Goal: Transaction & Acquisition: Purchase product/service

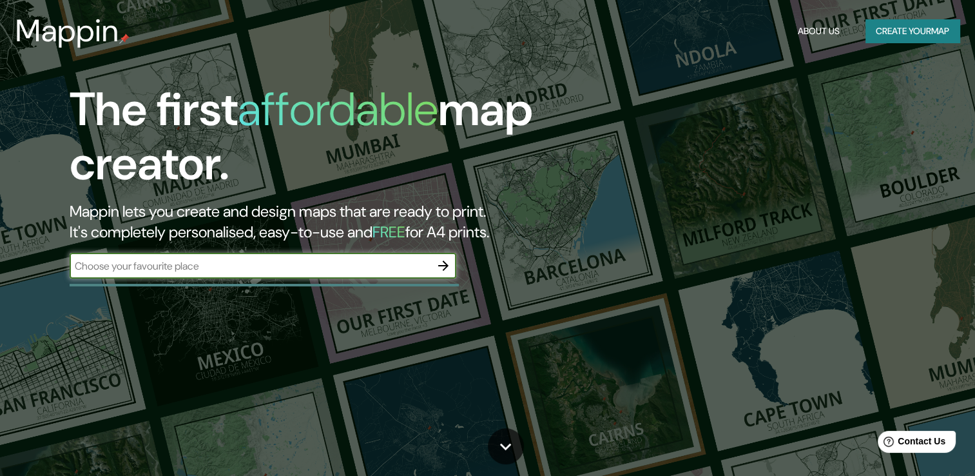
click at [212, 273] on div "​" at bounding box center [263, 266] width 387 height 26
type input "veracruz ver"
click at [438, 267] on icon "button" at bounding box center [443, 265] width 15 height 15
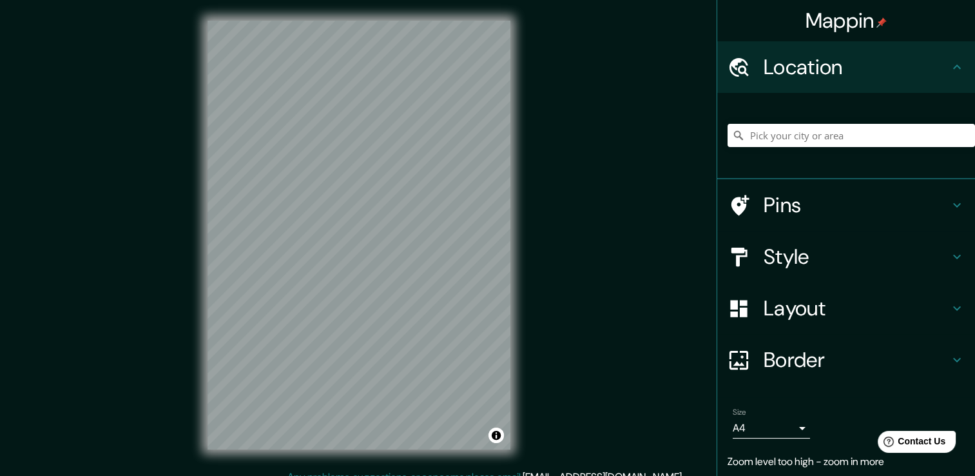
click at [815, 70] on h4 "Location" at bounding box center [857, 67] width 186 height 26
click at [124, 240] on div "Mappin Location Pins Style Layout Border Choose a border. Hint : you can make l…" at bounding box center [487, 245] width 975 height 490
click at [856, 134] on input "Pick your city or area" at bounding box center [852, 135] width 248 height 23
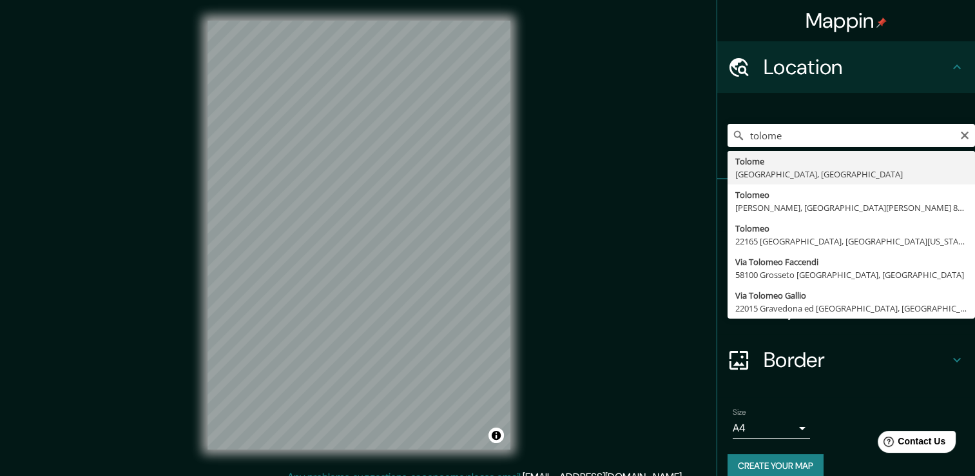
type input "Tolome, Estado de Veracruz, México"
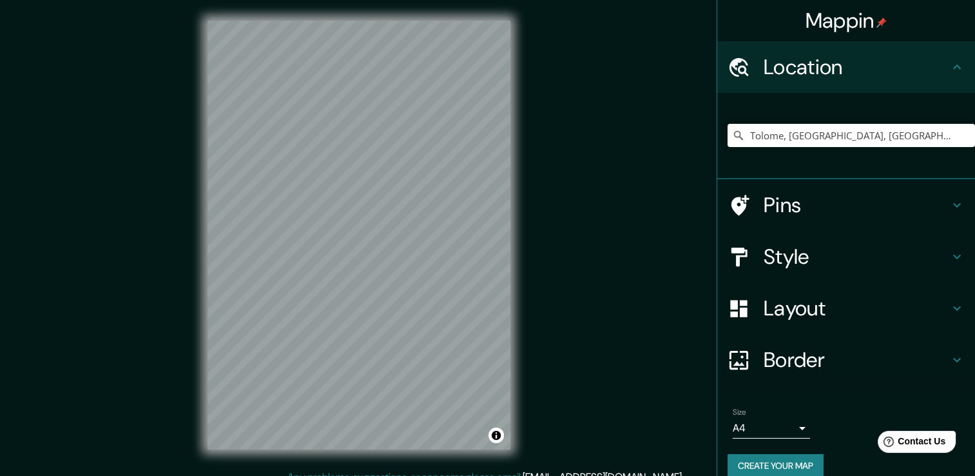
click at [950, 308] on icon at bounding box center [957, 307] width 15 height 15
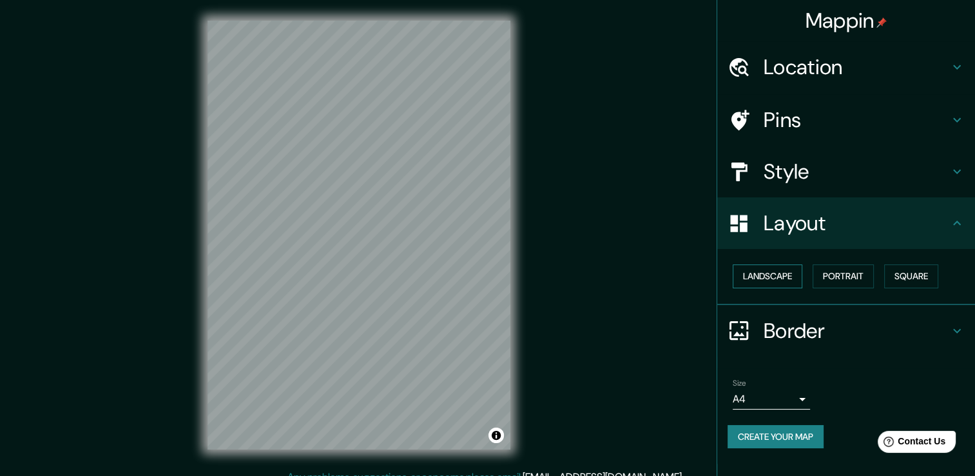
click at [774, 281] on button "Landscape" at bounding box center [768, 276] width 70 height 24
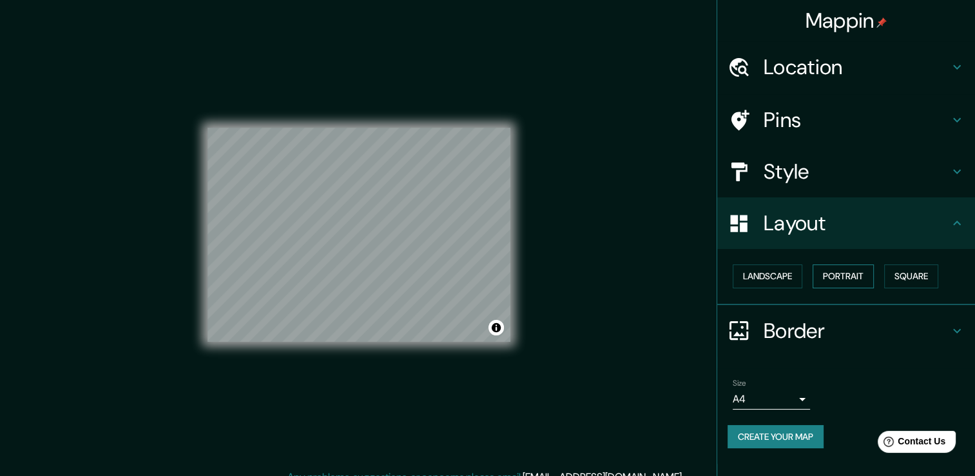
click at [835, 280] on button "Portrait" at bounding box center [843, 276] width 61 height 24
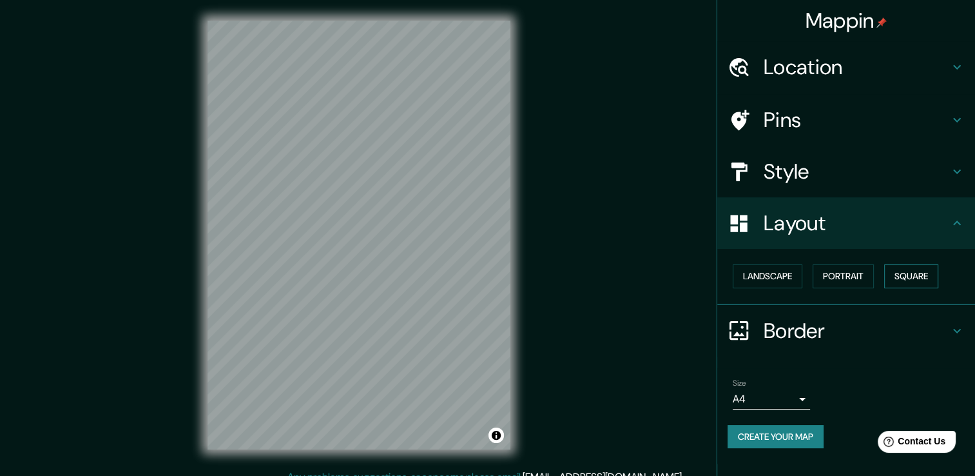
click at [901, 275] on button "Square" at bounding box center [911, 276] width 54 height 24
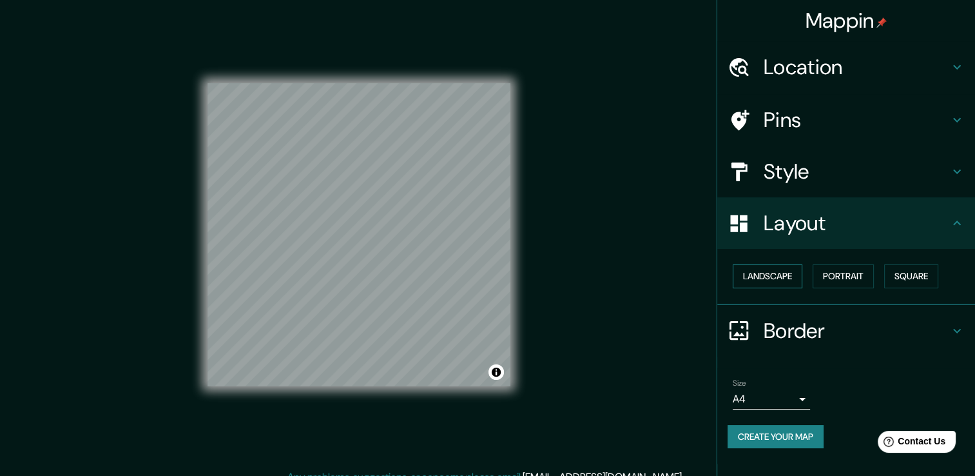
click at [781, 272] on button "Landscape" at bounding box center [768, 276] width 70 height 24
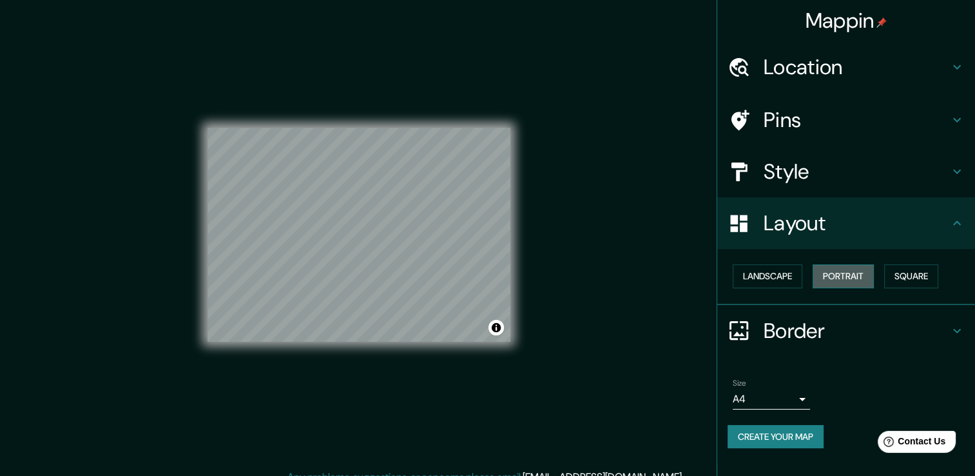
click at [831, 275] on button "Portrait" at bounding box center [843, 276] width 61 height 24
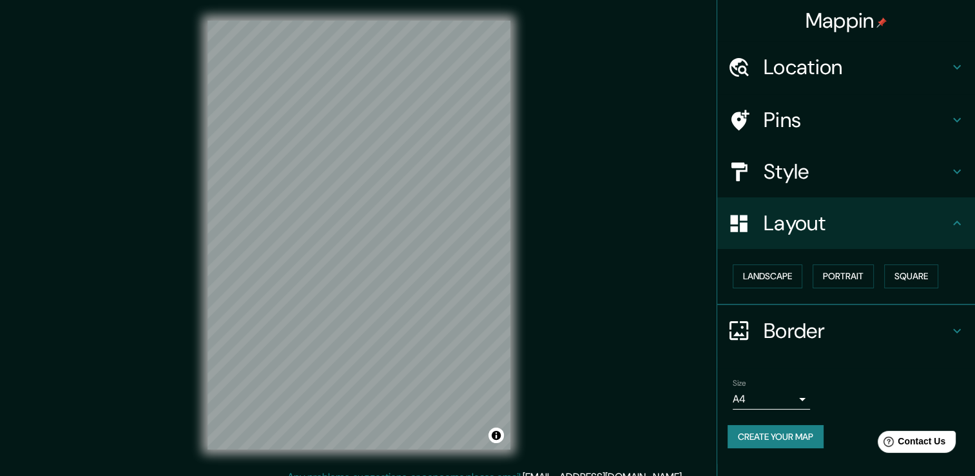
click at [831, 174] on h4 "Style" at bounding box center [857, 172] width 186 height 26
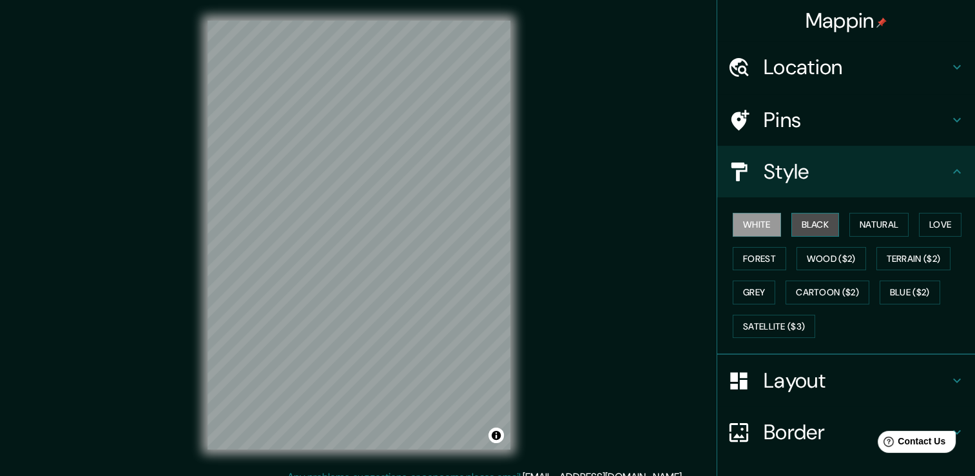
click at [817, 220] on button "Black" at bounding box center [816, 225] width 48 height 24
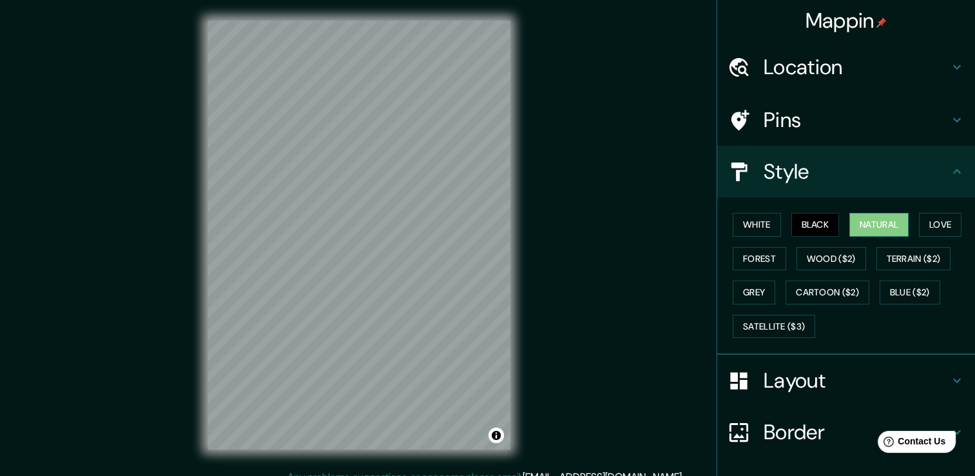
click at [868, 222] on button "Natural" at bounding box center [879, 225] width 59 height 24
click at [936, 230] on button "Love" at bounding box center [940, 225] width 43 height 24
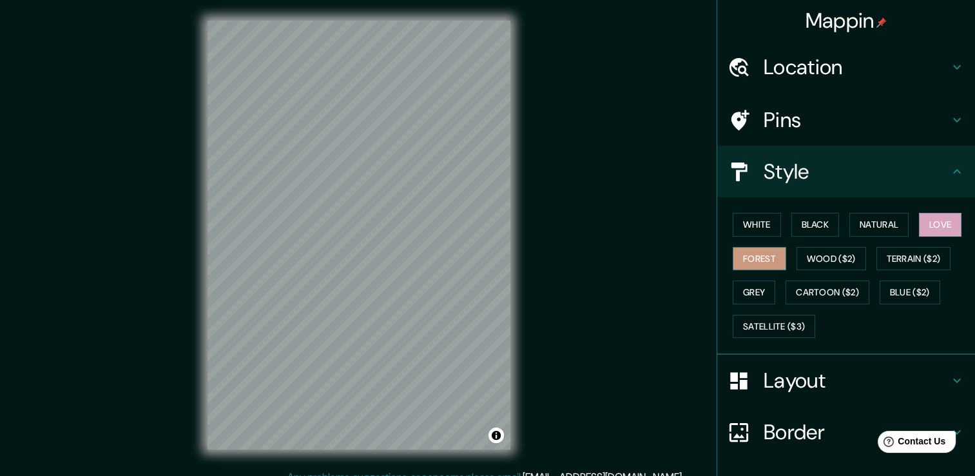
click at [746, 258] on button "Forest" at bounding box center [760, 259] width 54 height 24
click at [810, 262] on button "Wood ($2)" at bounding box center [832, 259] width 70 height 24
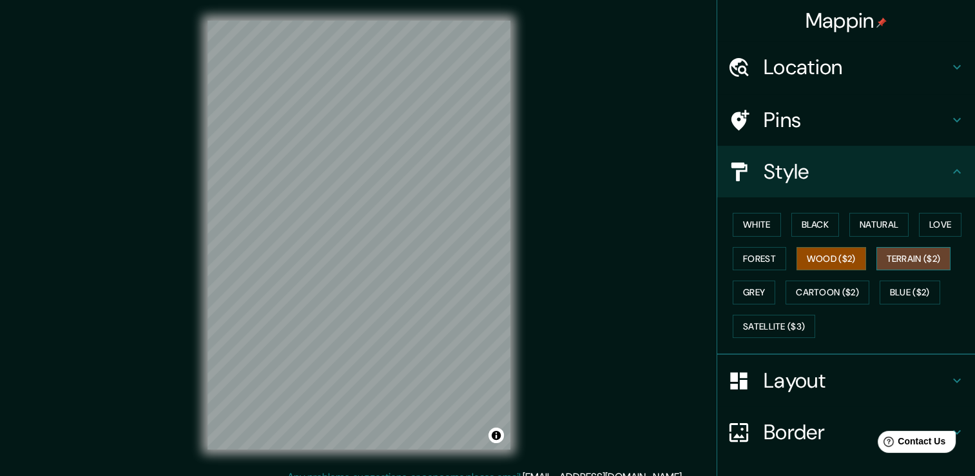
click at [890, 264] on button "Terrain ($2)" at bounding box center [914, 259] width 75 height 24
click at [828, 262] on button "Wood ($2)" at bounding box center [832, 259] width 70 height 24
click at [785, 324] on button "Satellite ($3)" at bounding box center [774, 327] width 83 height 24
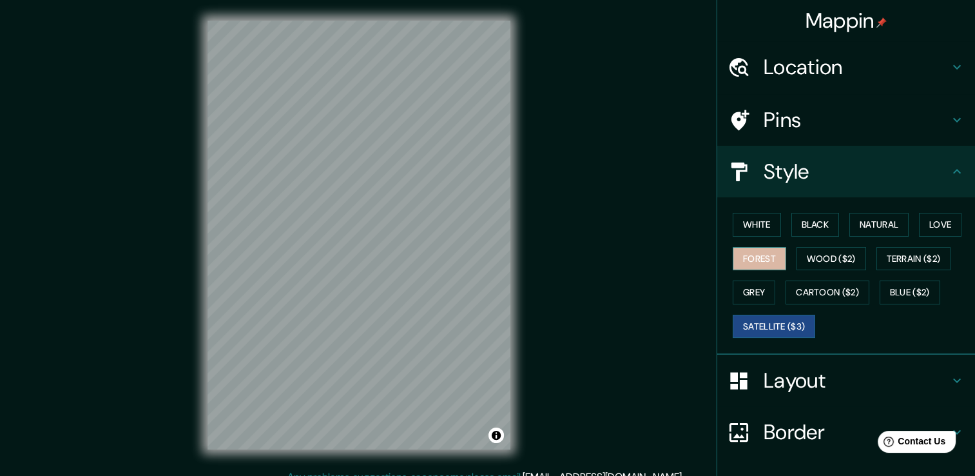
click at [757, 256] on button "Forest" at bounding box center [760, 259] width 54 height 24
click at [815, 220] on button "Black" at bounding box center [816, 225] width 48 height 24
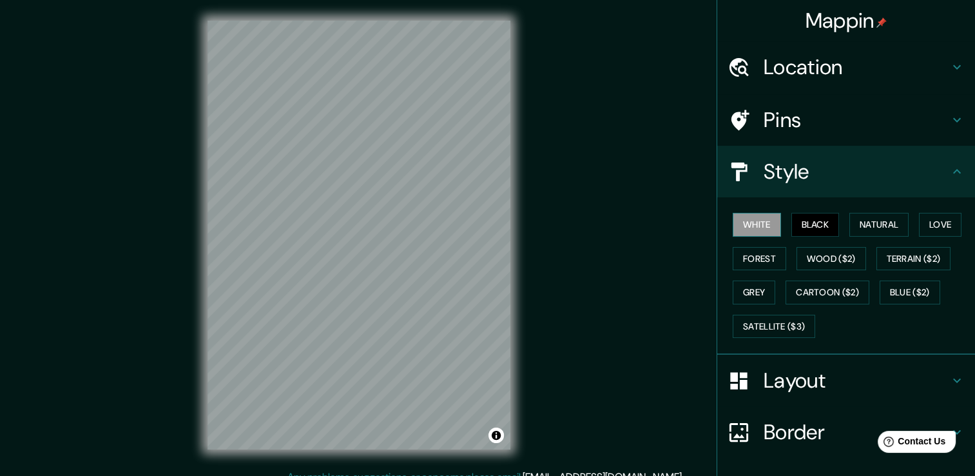
click at [764, 222] on button "White" at bounding box center [757, 225] width 48 height 24
click at [878, 219] on button "Natural" at bounding box center [879, 225] width 59 height 24
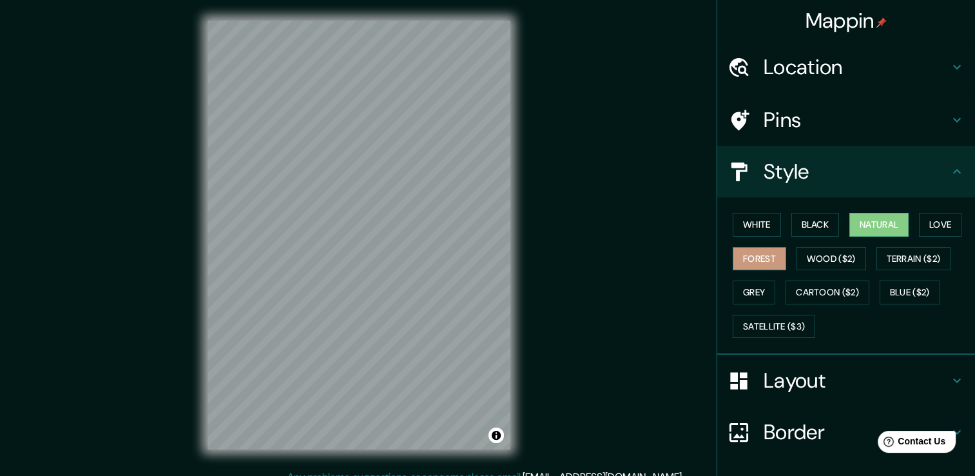
click at [751, 257] on button "Forest" at bounding box center [760, 259] width 54 height 24
click at [830, 260] on button "Wood ($2)" at bounding box center [832, 259] width 70 height 24
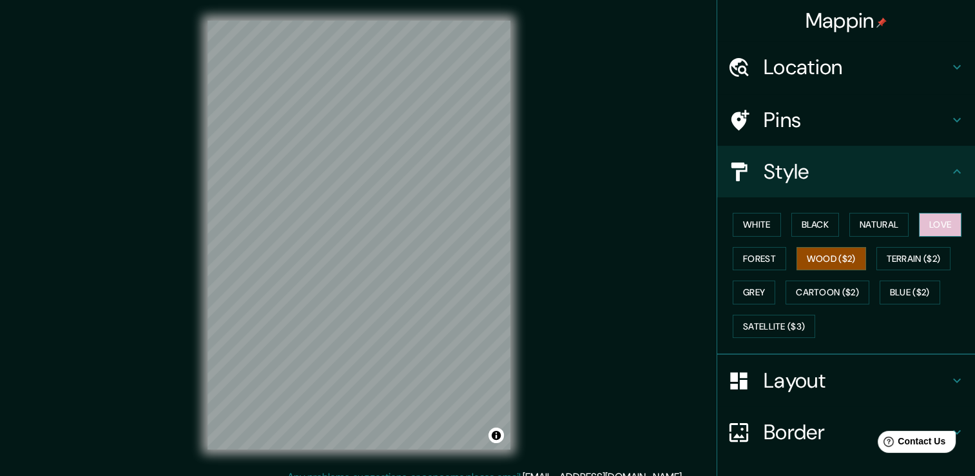
click at [925, 226] on button "Love" at bounding box center [940, 225] width 43 height 24
click at [870, 220] on button "Natural" at bounding box center [879, 225] width 59 height 24
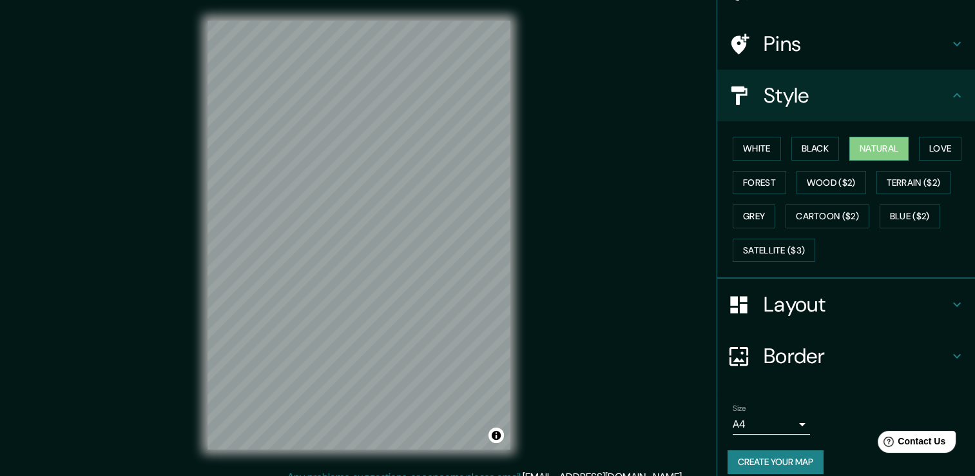
scroll to position [87, 0]
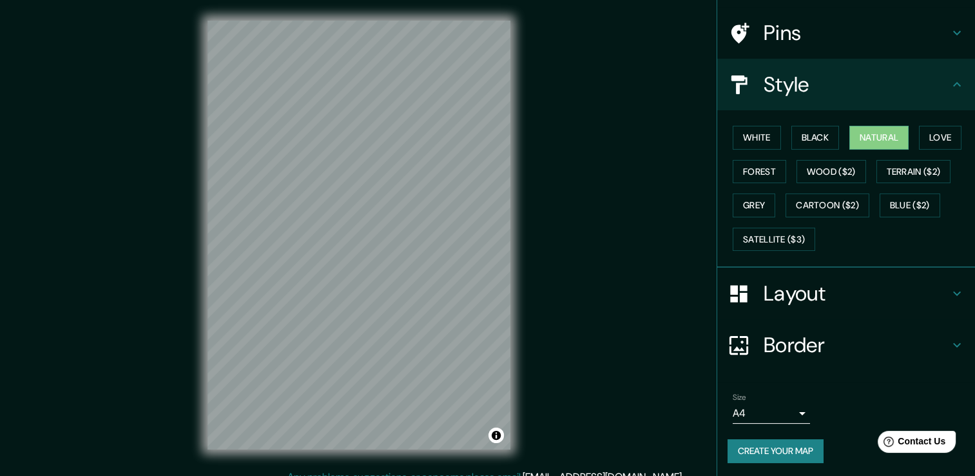
click at [789, 409] on body "Mappin Location Tolome, Estado de Veracruz, México Pins Style White Black Natur…" at bounding box center [487, 238] width 975 height 476
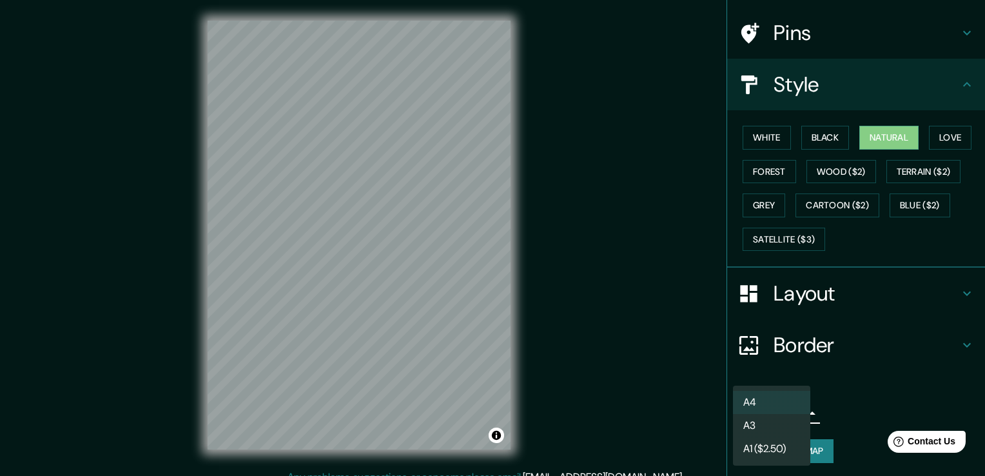
click at [864, 401] on div at bounding box center [492, 238] width 985 height 476
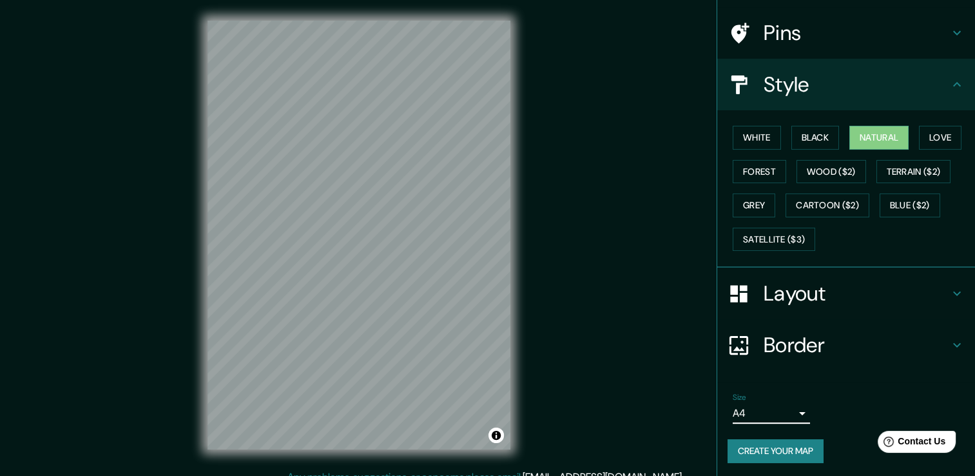
click at [794, 411] on body "Mappin Location Tolome, Estado de Veracruz, México Pins Style White Black Natur…" at bounding box center [487, 238] width 975 height 476
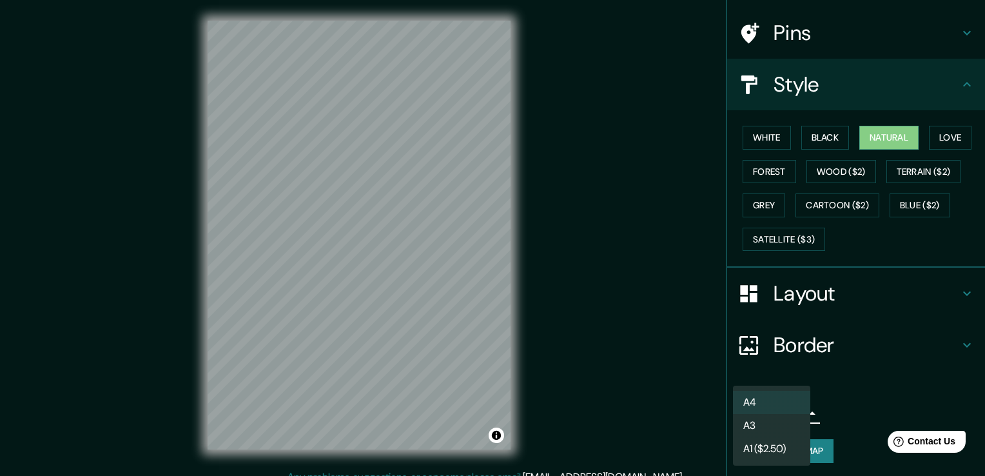
click at [859, 402] on div at bounding box center [492, 238] width 985 height 476
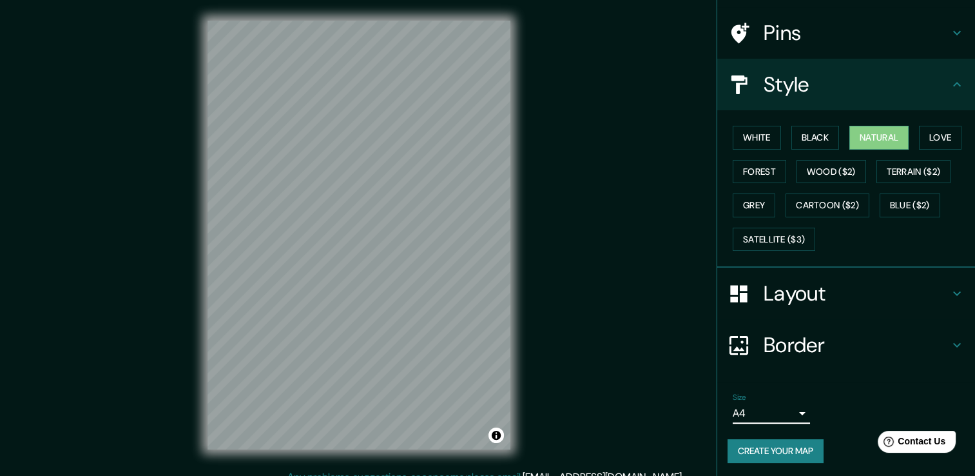
click at [794, 447] on button "Create your map" at bounding box center [776, 451] width 96 height 24
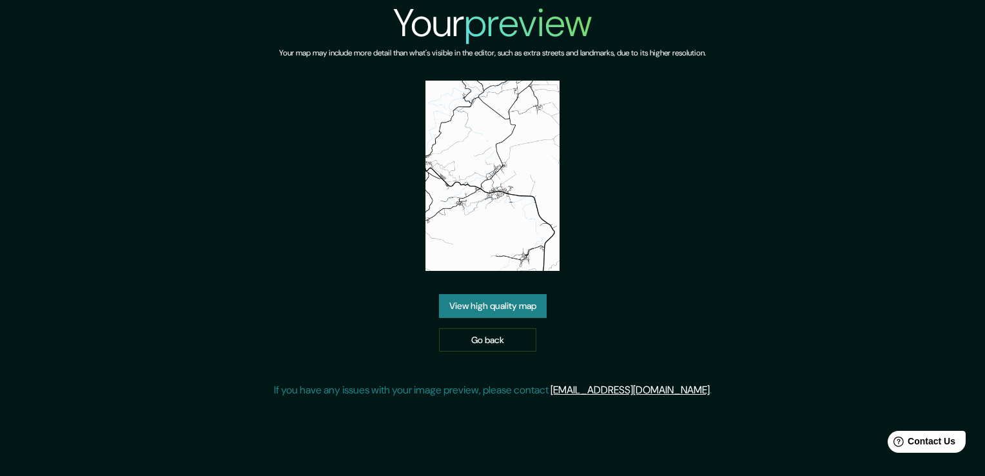
click at [536, 303] on link "View high quality map" at bounding box center [493, 306] width 108 height 24
click at [498, 342] on link "Go back" at bounding box center [487, 340] width 97 height 24
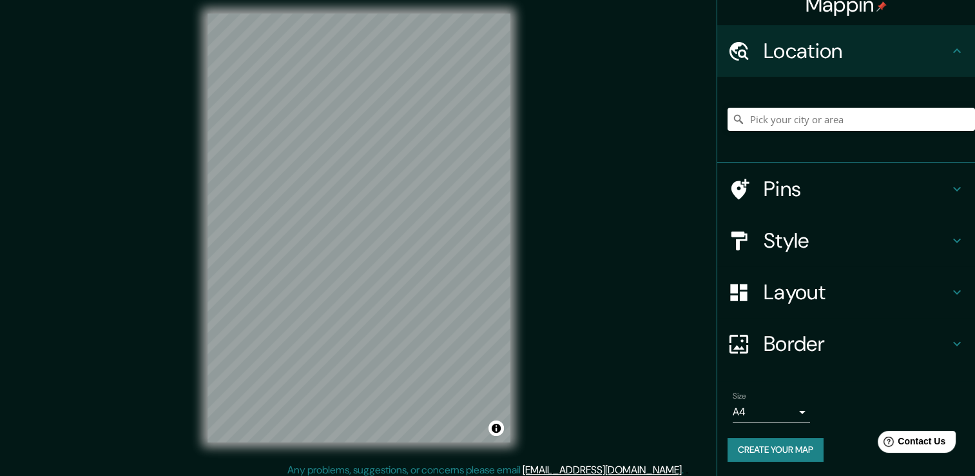
scroll to position [14, 0]
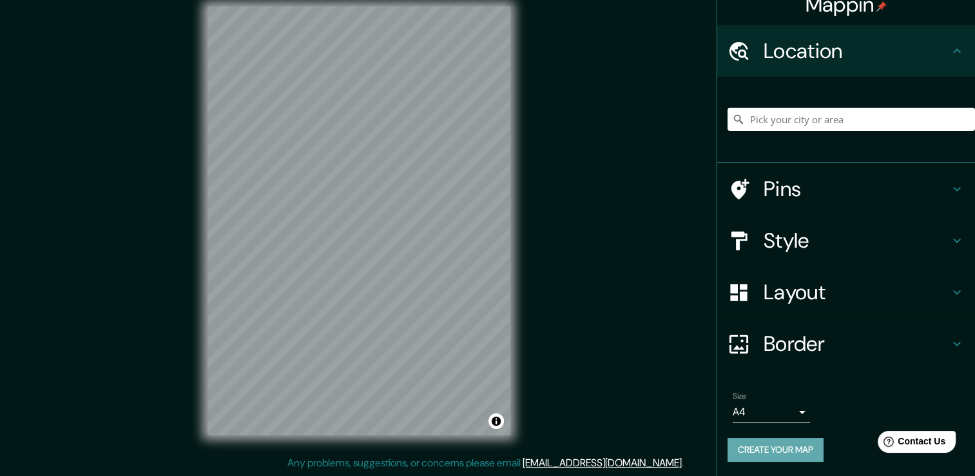
click at [788, 449] on button "Create your map" at bounding box center [776, 450] width 96 height 24
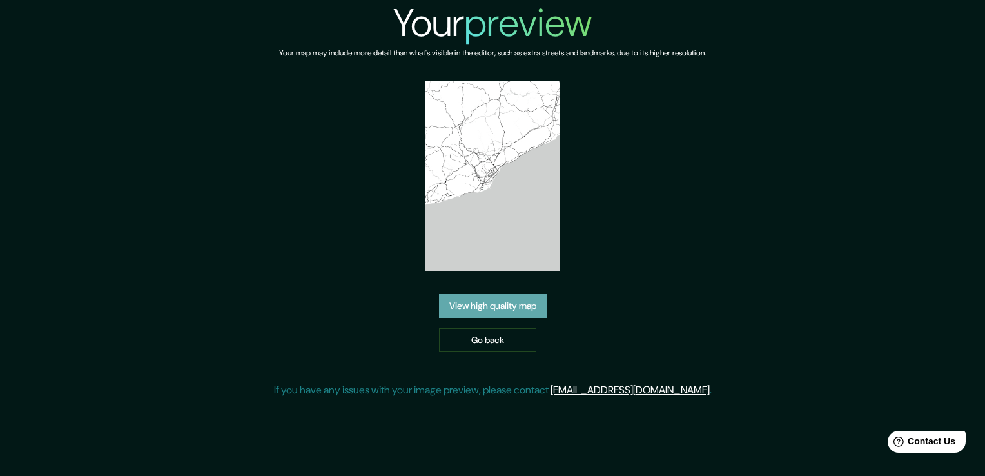
click at [527, 306] on link "View high quality map" at bounding box center [493, 306] width 108 height 24
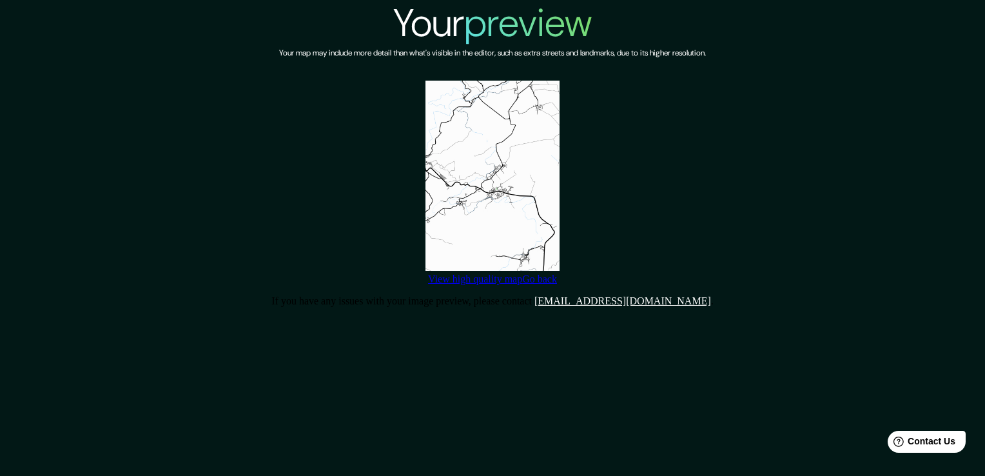
click at [522, 284] on link "View high quality map" at bounding box center [475, 278] width 94 height 11
